Goal: Transaction & Acquisition: Download file/media

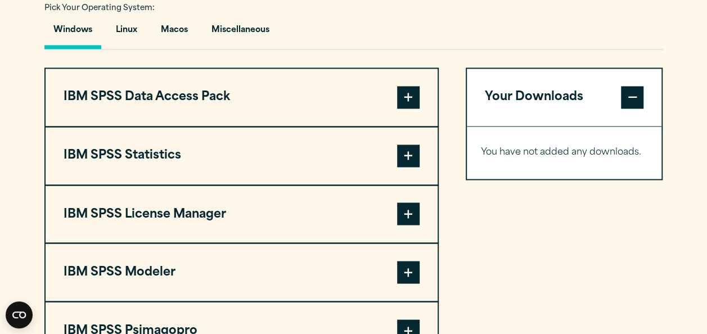
scroll to position [900, 0]
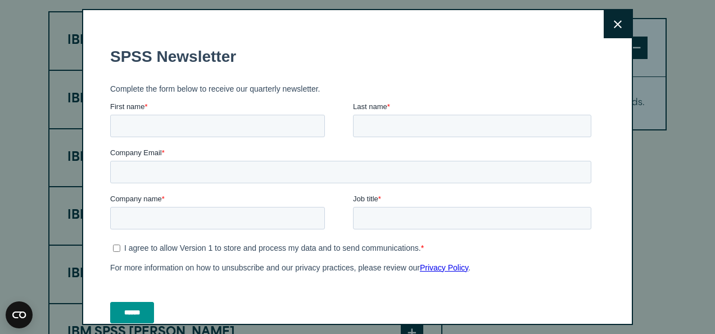
click at [604, 19] on button "Close" at bounding box center [618, 24] width 28 height 28
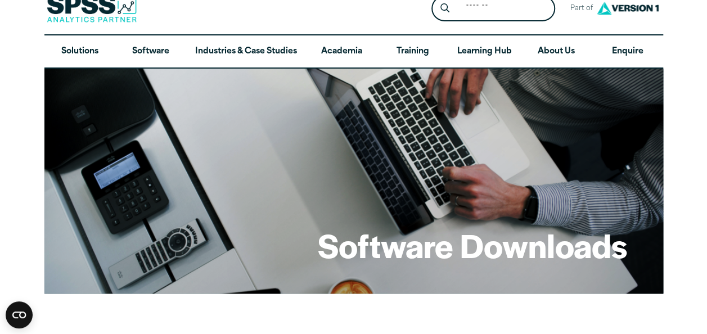
scroll to position [0, 0]
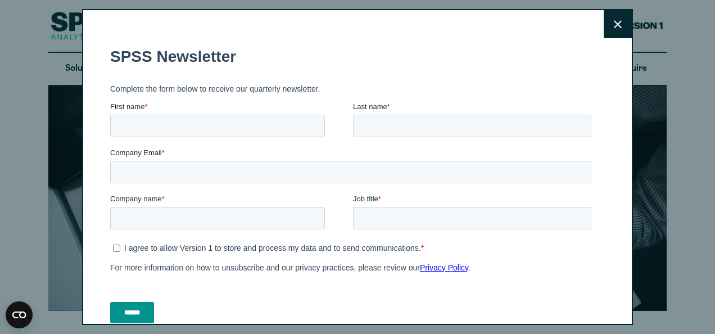
click at [612, 25] on button "Close" at bounding box center [618, 24] width 28 height 28
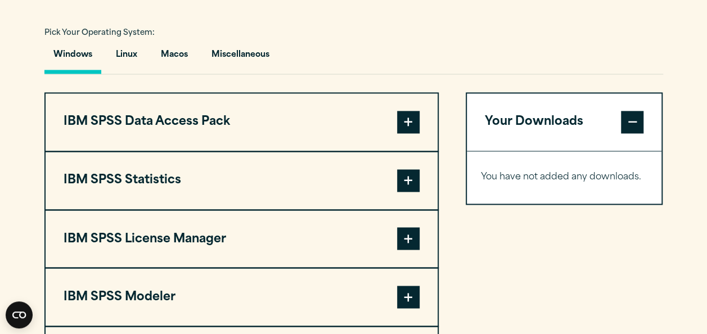
scroll to position [843, 0]
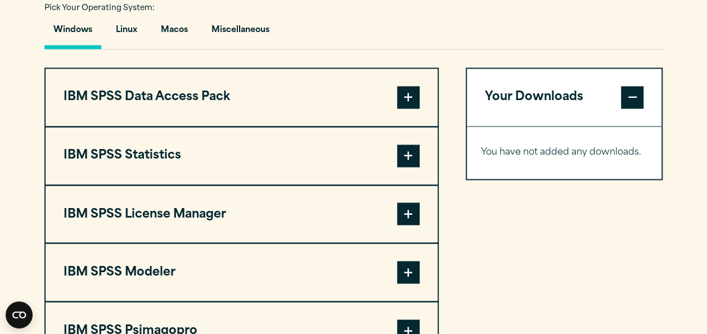
click at [407, 216] on span at bounding box center [408, 213] width 22 height 22
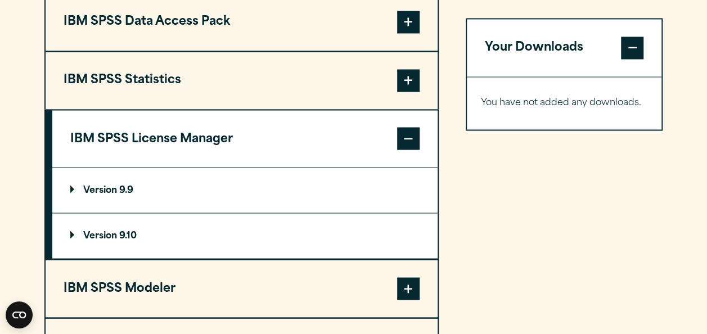
scroll to position [900, 0]
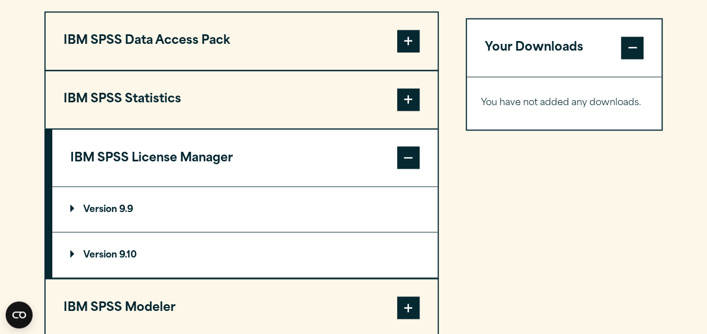
click at [414, 105] on span at bounding box center [408, 99] width 22 height 22
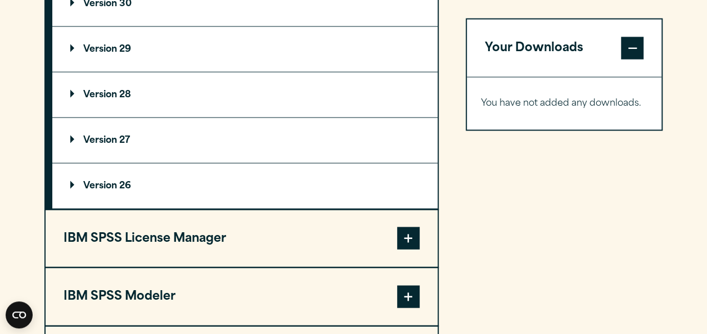
scroll to position [1125, 0]
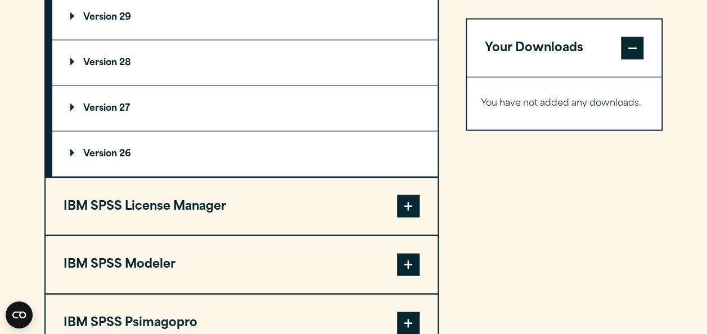
click at [406, 201] on span at bounding box center [408, 206] width 22 height 22
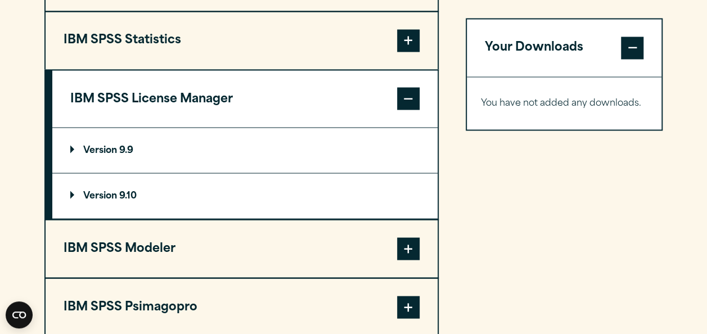
scroll to position [934, 0]
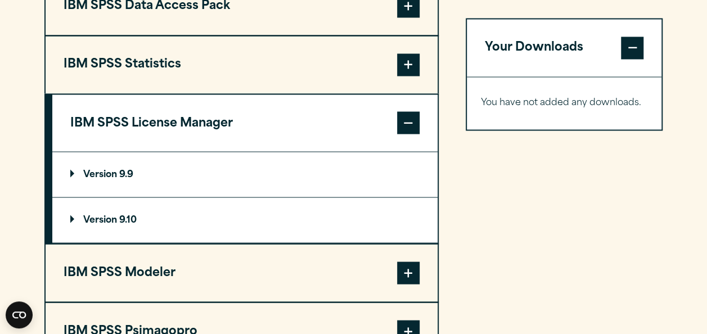
click at [130, 217] on p "Version 9.10" at bounding box center [103, 219] width 66 height 9
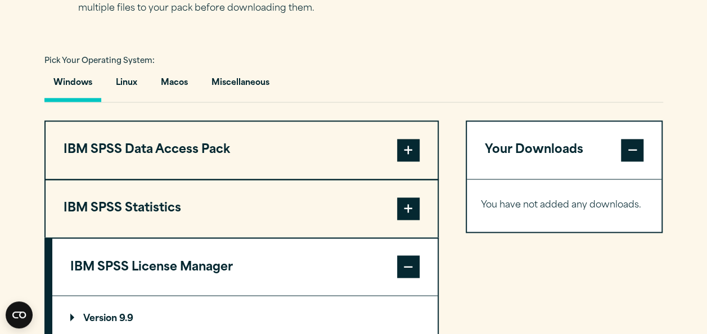
scroll to position [710, 0]
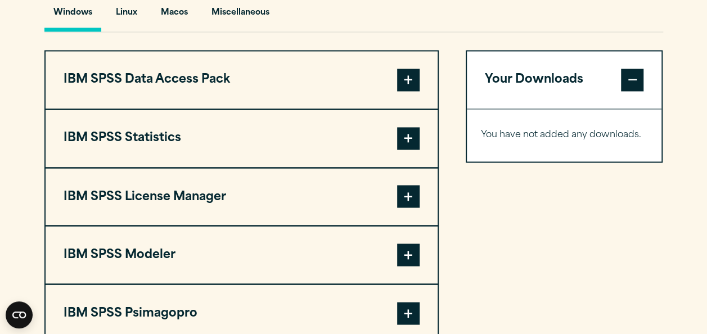
scroll to position [843, 0]
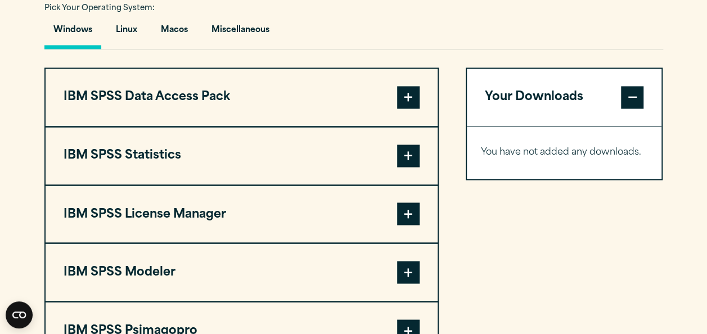
click at [408, 159] on span at bounding box center [408, 155] width 22 height 22
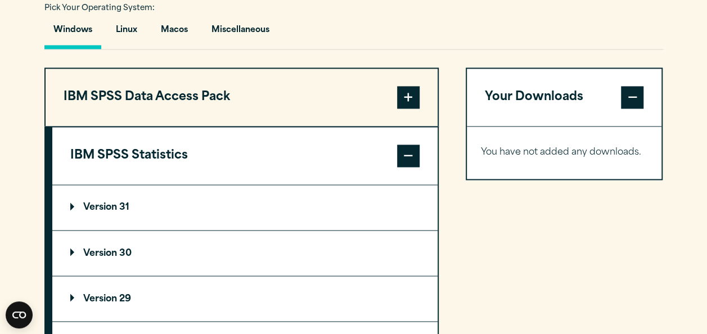
click at [99, 205] on p "Version 31" at bounding box center [99, 207] width 59 height 9
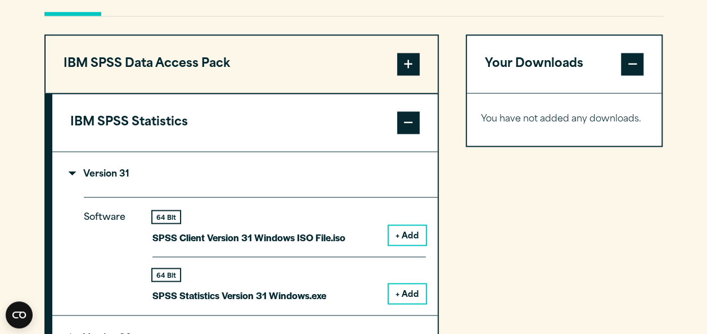
scroll to position [956, 0]
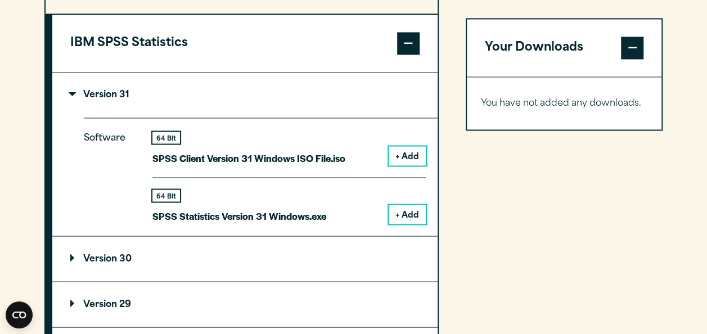
click at [405, 213] on button "+ Add" at bounding box center [407, 214] width 37 height 19
